Goal: Transaction & Acquisition: Purchase product/service

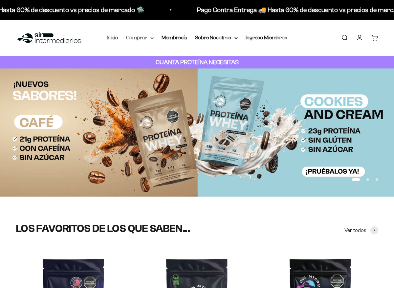
click at [152, 38] on icon at bounding box center [152, 37] width 3 height 1
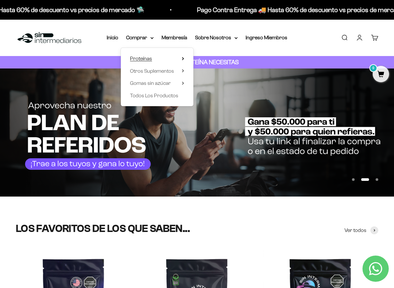
click at [182, 58] on icon at bounding box center [183, 58] width 2 height 3
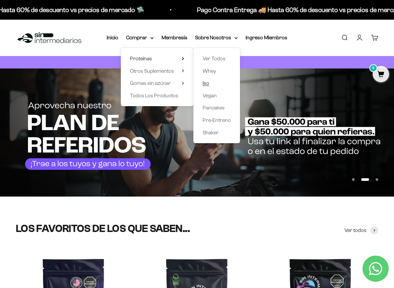
click at [209, 84] on link "Iso" at bounding box center [216, 83] width 28 height 9
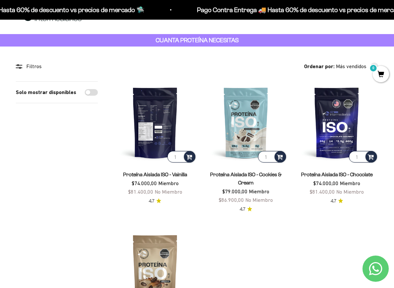
scroll to position [17, 0]
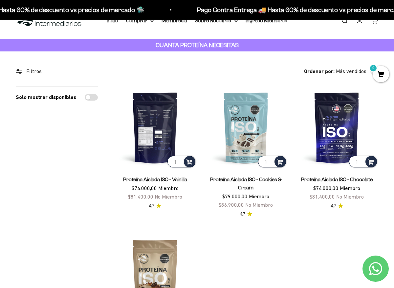
click at [148, 137] on img at bounding box center [155, 127] width 83 height 83
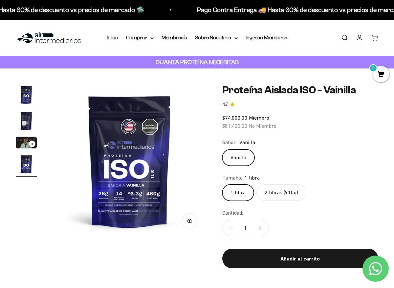
click at [271, 196] on label "2 libras (910g)" at bounding box center [281, 193] width 50 height 16
click at [222, 185] on input "2 libras (910g)" at bounding box center [222, 184] width 0 height 0
click at [324, 152] on div "Vanilla" at bounding box center [300, 158] width 156 height 16
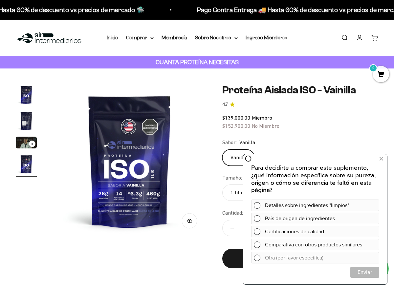
click at [275, 98] on safe-sticky "Proteína Aislada ISO - Vainilla 4.7 $139.000,00 Miembro $152.900,00 No Miembro …" at bounding box center [300, 181] width 156 height 195
click at [379, 158] on icon at bounding box center [381, 159] width 4 height 9
